Goal: Use online tool/utility: Utilize a website feature to perform a specific function

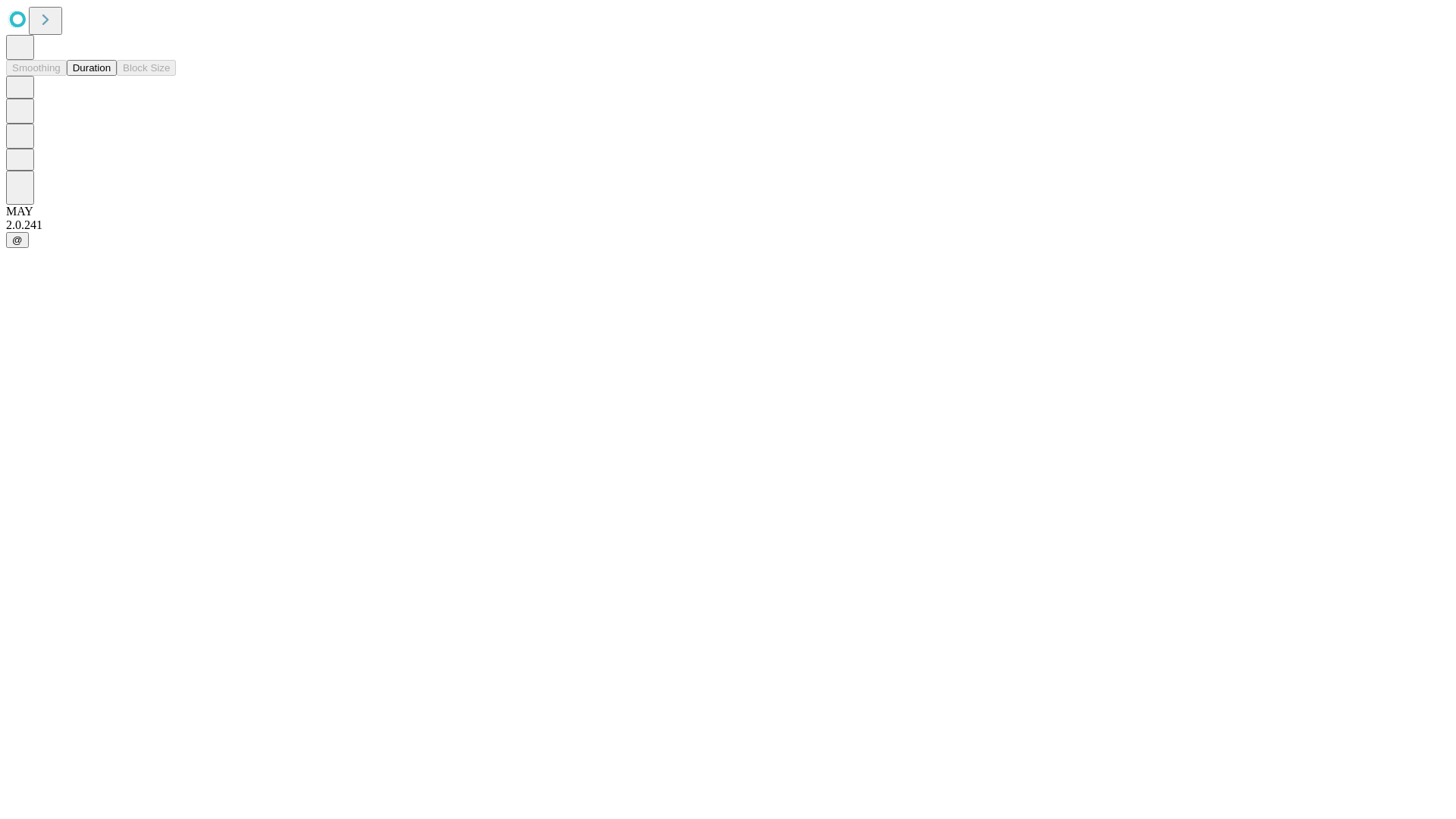
click at [110, 76] on button "Duration" at bounding box center [92, 68] width 50 height 16
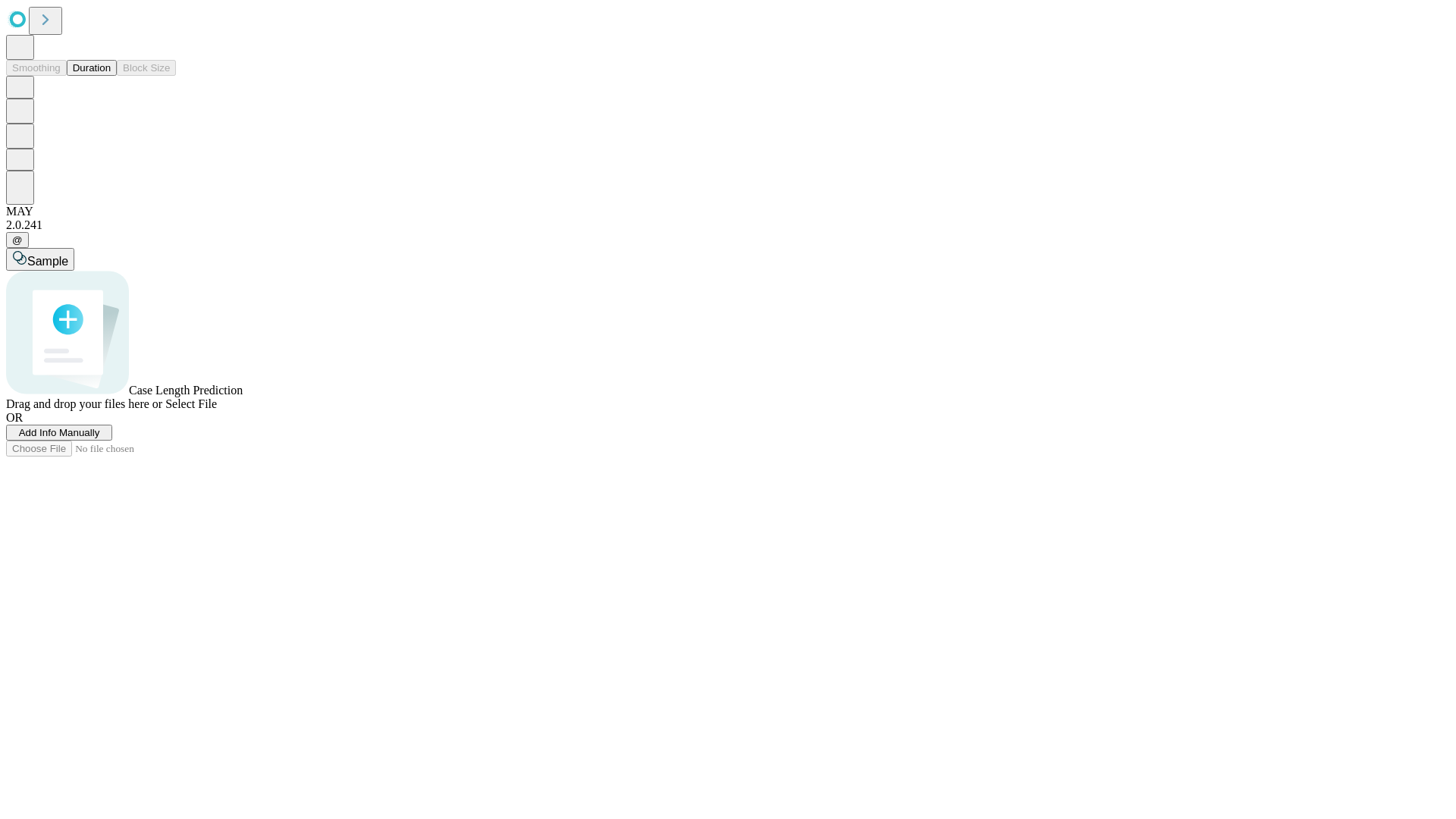
click at [217, 410] on span "Select File" at bounding box center [191, 403] width 51 height 13
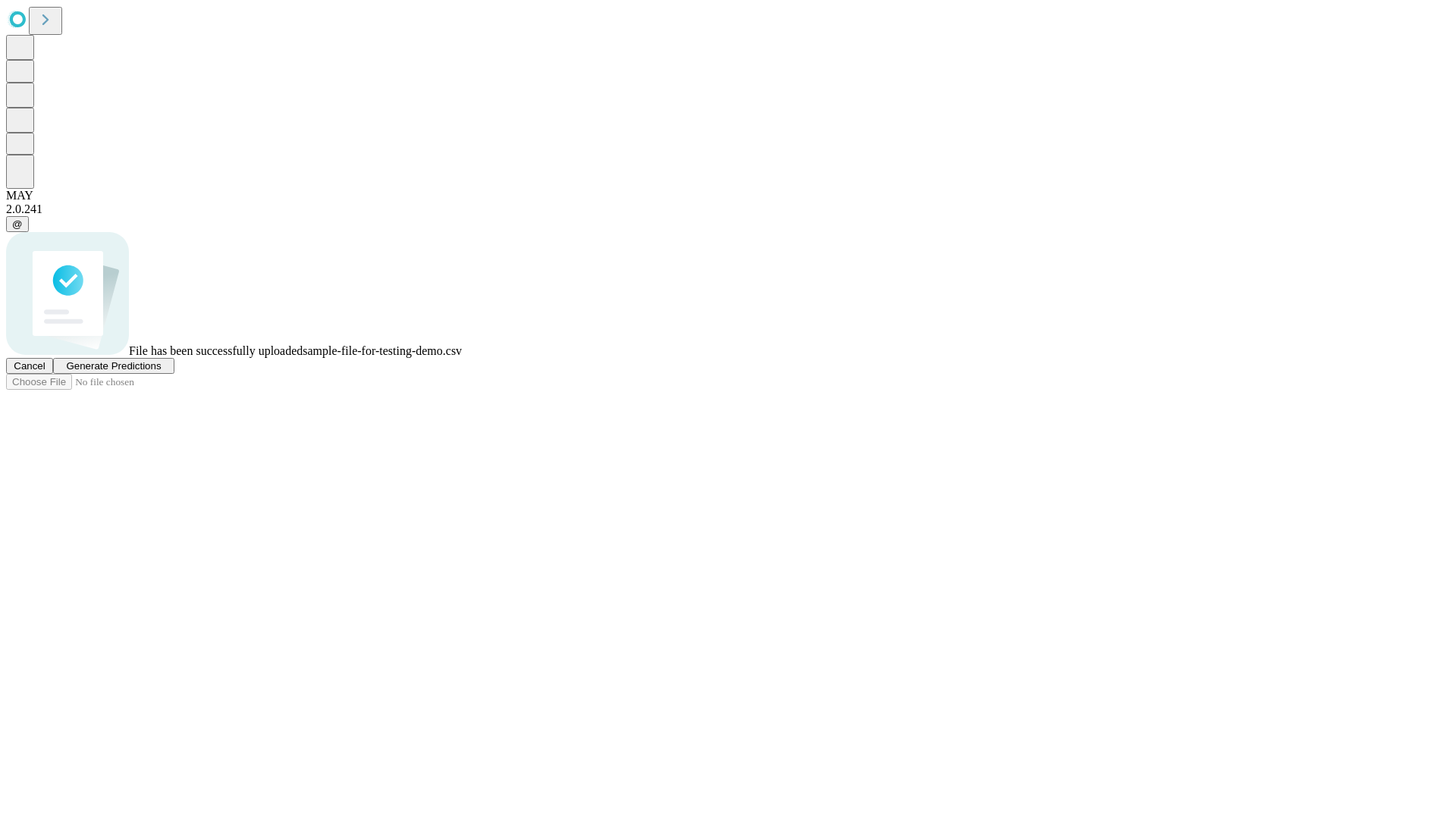
click at [161, 372] on span "Generate Predictions" at bounding box center [113, 367] width 95 height 12
